Goal: Information Seeking & Learning: Learn about a topic

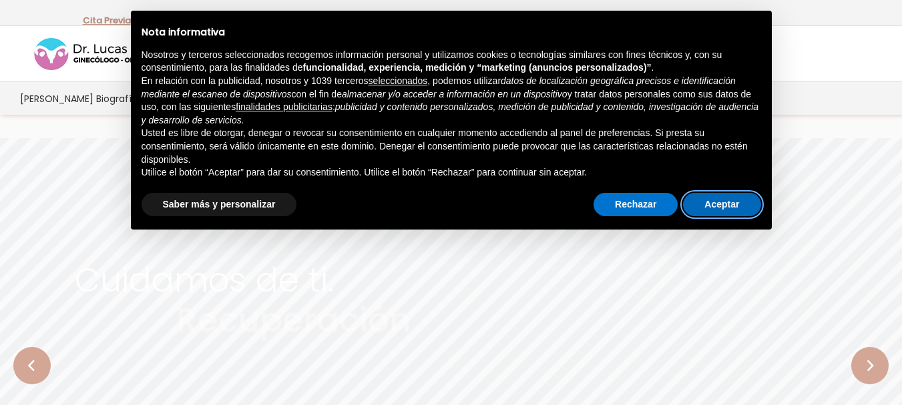
click at [707, 208] on button "Aceptar" at bounding box center [721, 205] width 77 height 24
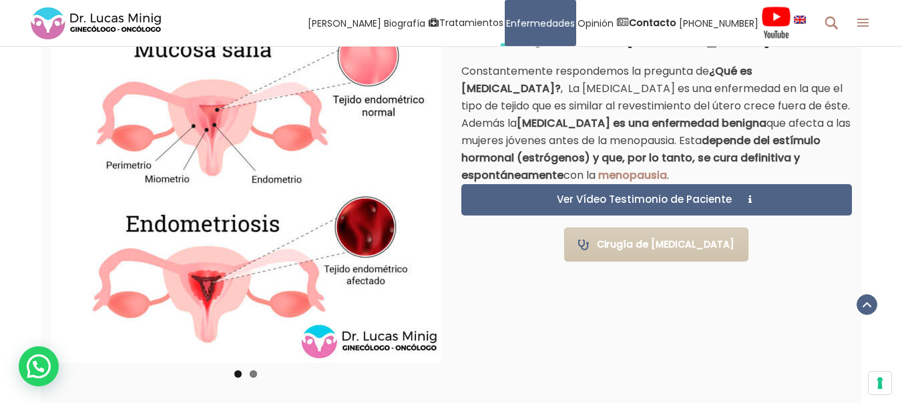
scroll to position [900, 0]
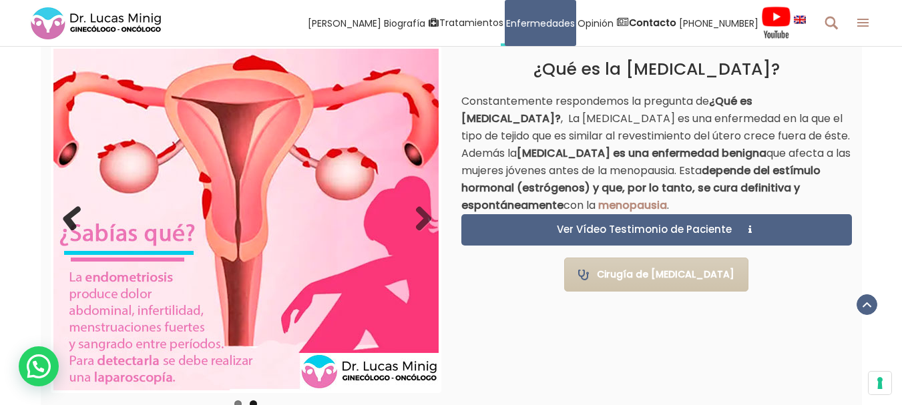
click at [72, 217] on link "Previous" at bounding box center [73, 219] width 27 height 27
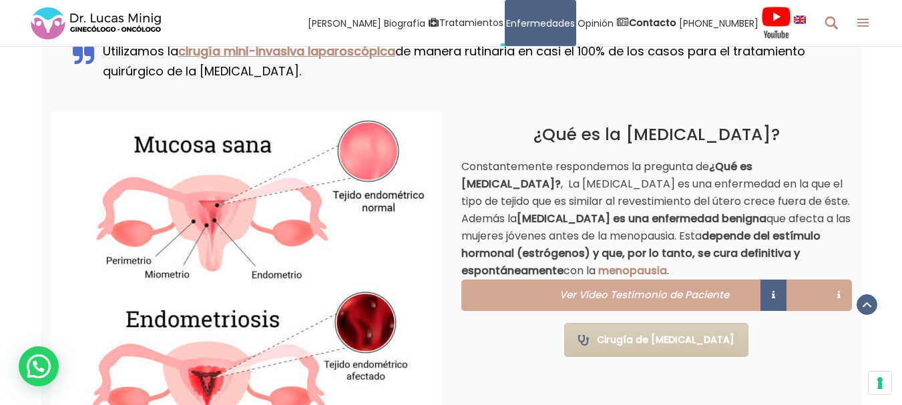
scroll to position [834, 0]
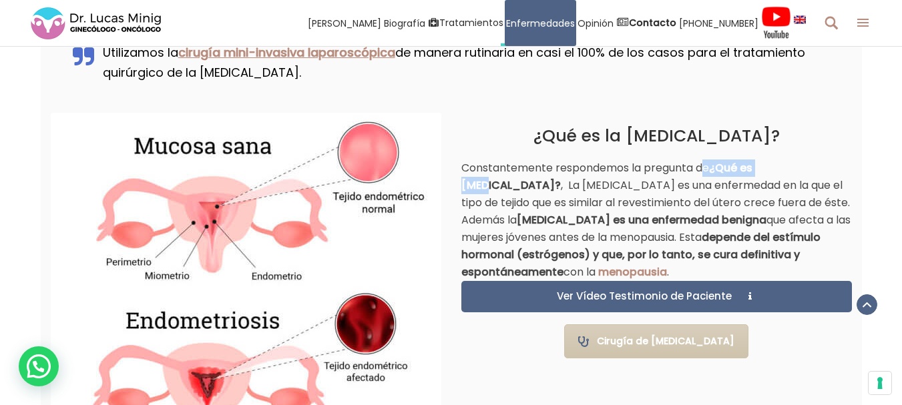
drag, startPoint x: 722, startPoint y: 170, endPoint x: 792, endPoint y: 175, distance: 70.2
click at [792, 174] on p "Constantemente respondemos la pregunta de ¿Qué es [MEDICAL_DATA]? , La [MEDICAL…" at bounding box center [656, 220] width 390 height 121
click at [754, 194] on p "Constantemente respondemos la pregunta de ¿Qué es [MEDICAL_DATA]? , La [MEDICAL…" at bounding box center [656, 220] width 390 height 121
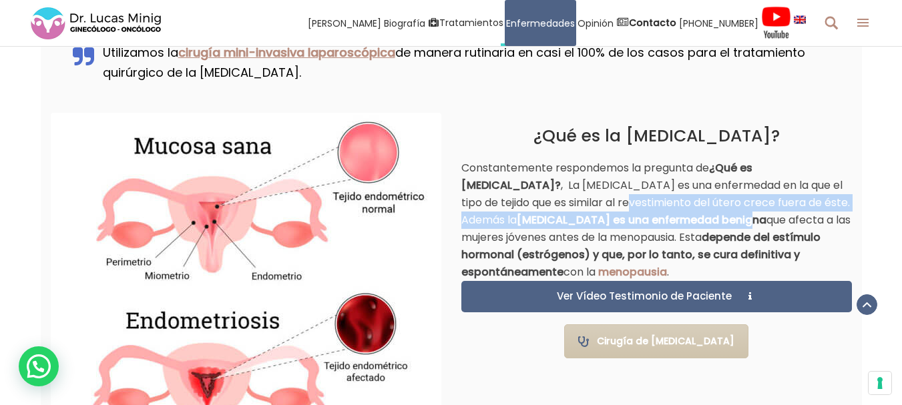
drag, startPoint x: 564, startPoint y: 214, endPoint x: 701, endPoint y: 220, distance: 137.7
click at [699, 222] on p "Constantemente respondemos la pregunta de ¿Qué es [MEDICAL_DATA]? , La [MEDICAL…" at bounding box center [656, 220] width 390 height 121
click at [702, 220] on strong "[MEDICAL_DATA] es una enfermedad benigna" at bounding box center [642, 219] width 250 height 15
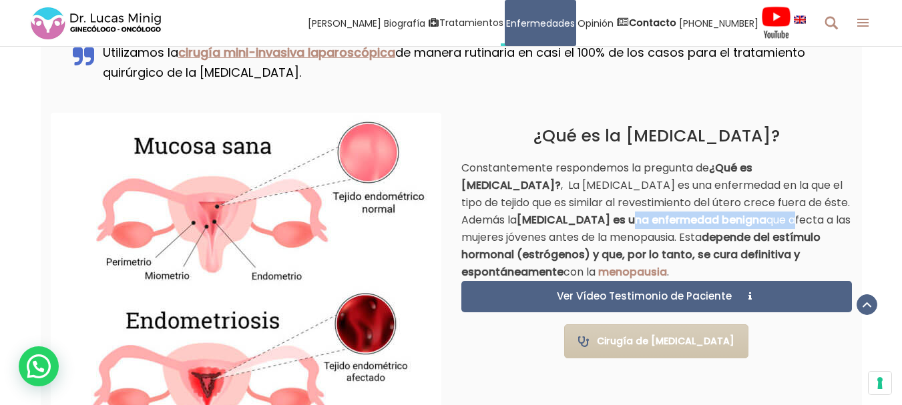
drag, startPoint x: 575, startPoint y: 221, endPoint x: 733, endPoint y: 217, distance: 157.6
click at [732, 217] on p "Constantemente respondemos la pregunta de ¿Qué es [MEDICAL_DATA]? , La [MEDICAL…" at bounding box center [656, 220] width 390 height 121
click at [736, 217] on p "Constantemente respondemos la pregunta de ¿Qué es [MEDICAL_DATA]? , La [MEDICAL…" at bounding box center [656, 220] width 390 height 121
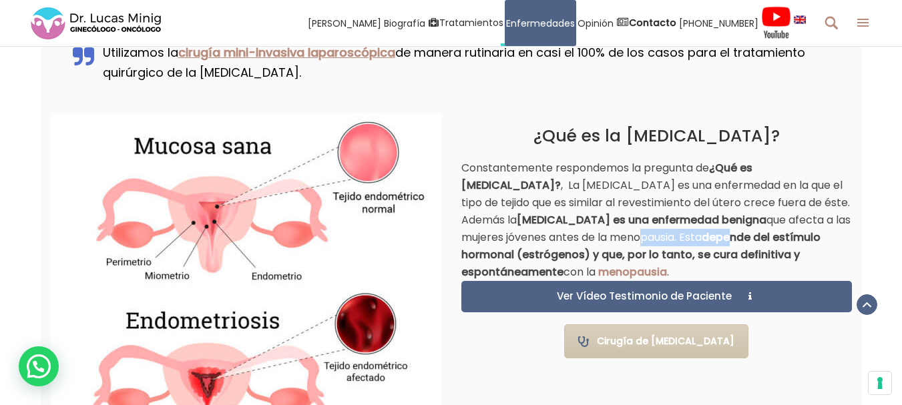
drag, startPoint x: 607, startPoint y: 240, endPoint x: 698, endPoint y: 238, distance: 91.4
click at [690, 238] on p "Constantemente respondemos la pregunta de ¿Qué es [MEDICAL_DATA]? , La [MEDICAL…" at bounding box center [656, 220] width 390 height 121
click at [699, 238] on strong "depende del estímulo hormonal (estrógenos) y que, por lo tanto, se cura definit…" at bounding box center [640, 255] width 359 height 50
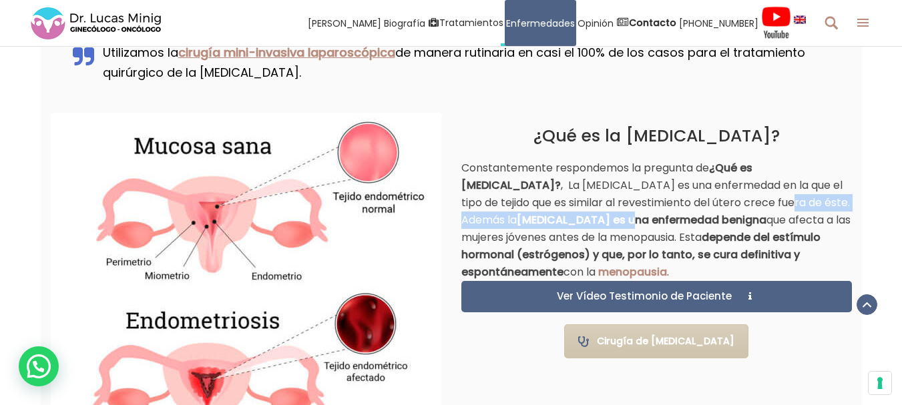
drag, startPoint x: 579, startPoint y: 218, endPoint x: 693, endPoint y: 210, distance: 115.0
click at [693, 210] on p "Constantemente respondemos la pregunta de ¿Qué es [MEDICAL_DATA]? , La [MEDICAL…" at bounding box center [656, 220] width 390 height 121
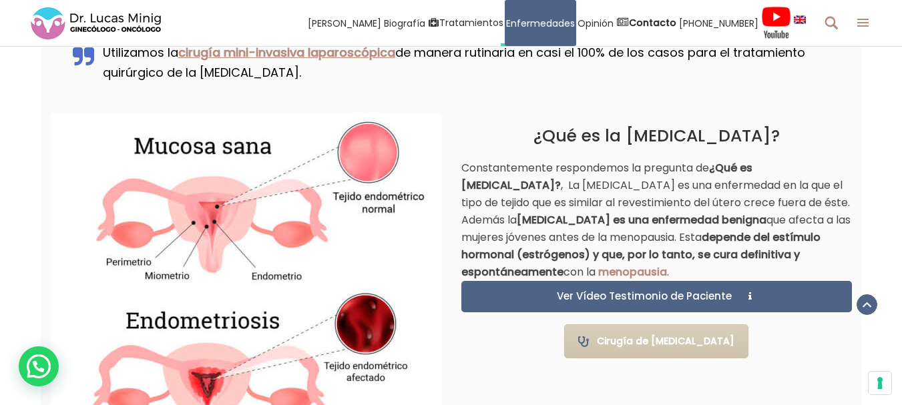
click at [697, 218] on strong "[MEDICAL_DATA] es una enfermedad benigna" at bounding box center [642, 219] width 250 height 15
drag, startPoint x: 624, startPoint y: 216, endPoint x: 697, endPoint y: 220, distance: 73.5
click at [697, 220] on strong "[MEDICAL_DATA] es una enfermedad benigna" at bounding box center [642, 219] width 250 height 15
click at [707, 222] on p "Constantemente respondemos la pregunta de ¿Qué es [MEDICAL_DATA]? , La [MEDICAL…" at bounding box center [656, 220] width 390 height 121
drag, startPoint x: 701, startPoint y: 239, endPoint x: 809, endPoint y: 243, distance: 108.2
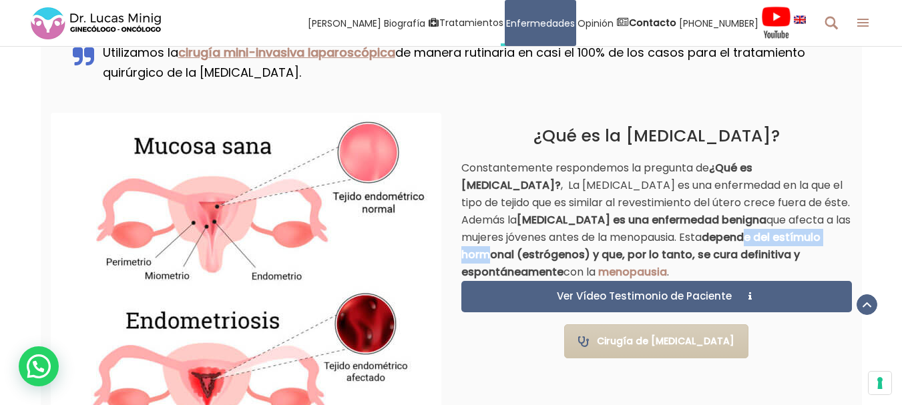
click at [808, 243] on strong "depende del estímulo hormonal (estrógenos) y que, por lo tanto, se cura definit…" at bounding box center [640, 255] width 359 height 50
click at [820, 237] on strong "depende del estímulo hormonal (estrógenos) y que, por lo tanto, se cura definit…" at bounding box center [640, 255] width 359 height 50
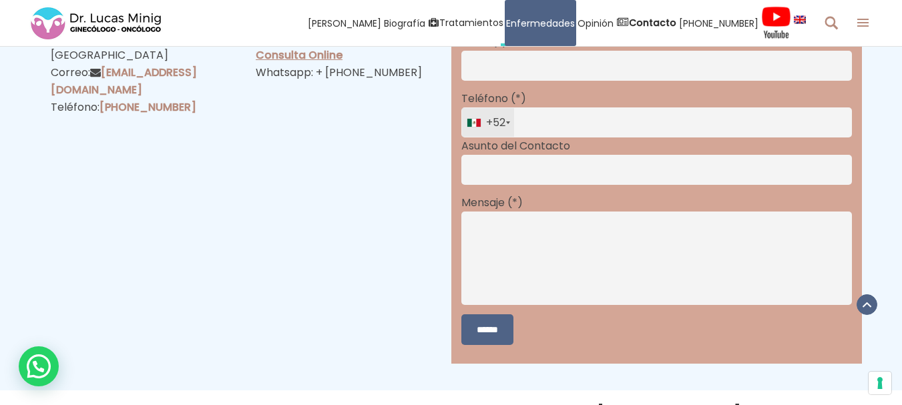
scroll to position [3971, 0]
